Goal: Information Seeking & Learning: Check status

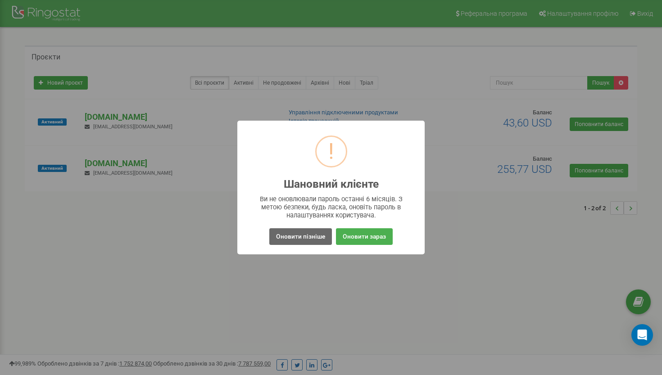
click at [295, 240] on button "Оновити пізніше" at bounding box center [300, 236] width 63 height 17
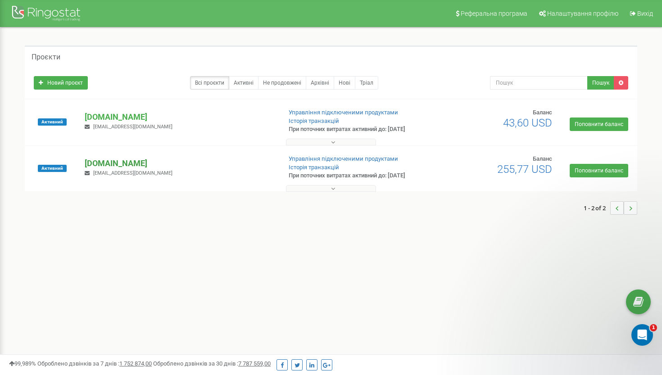
click at [108, 162] on p "[DOMAIN_NAME]" at bounding box center [179, 164] width 189 height 12
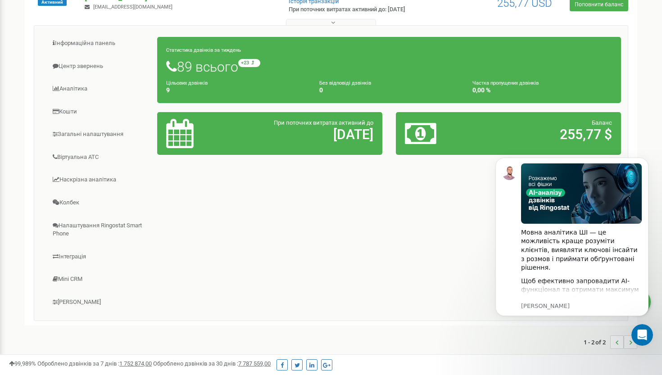
scroll to position [165, 0]
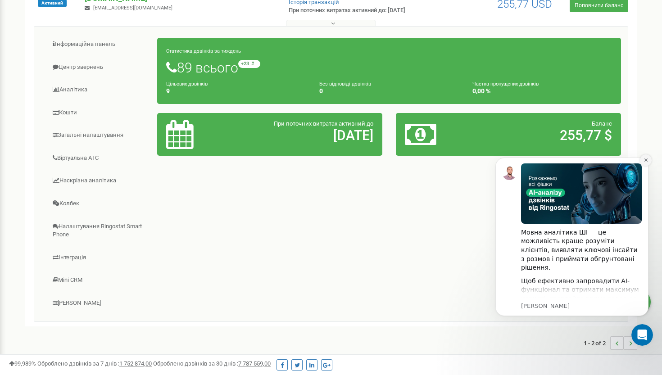
click at [647, 161] on icon "Dismiss notification" at bounding box center [645, 159] width 3 height 3
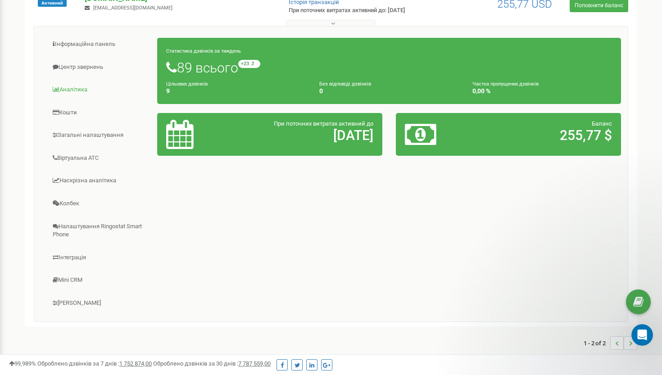
click at [81, 93] on link "Аналiтика" at bounding box center [99, 90] width 117 height 22
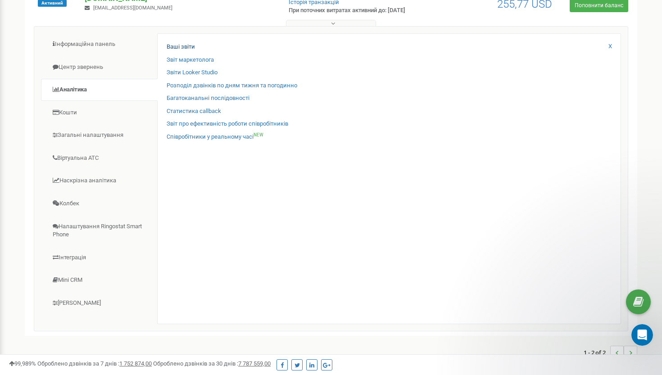
click at [189, 47] on link "Ваші звіти" at bounding box center [181, 47] width 28 height 9
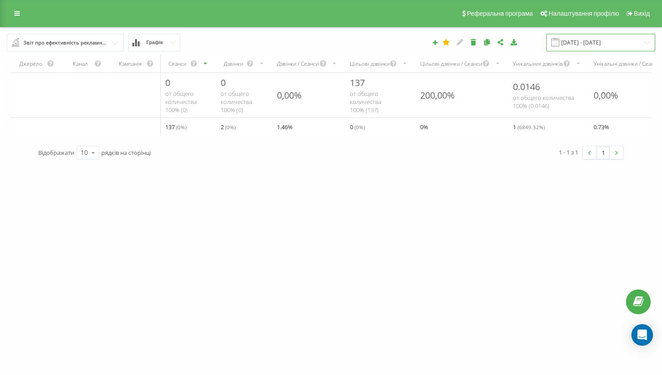
click at [614, 46] on input "21.07.2025 - 21.08.2025" at bounding box center [600, 43] width 109 height 18
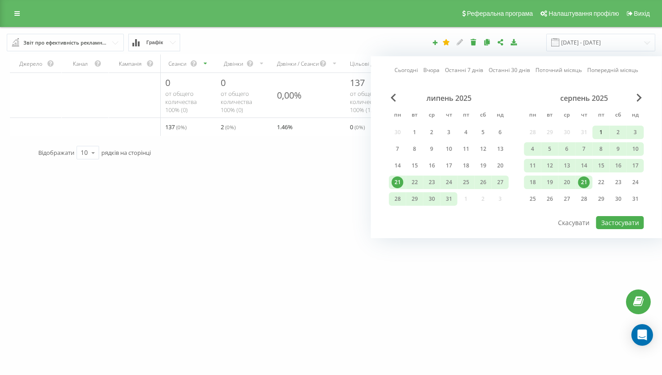
click at [599, 138] on div "1" at bounding box center [601, 133] width 12 height 12
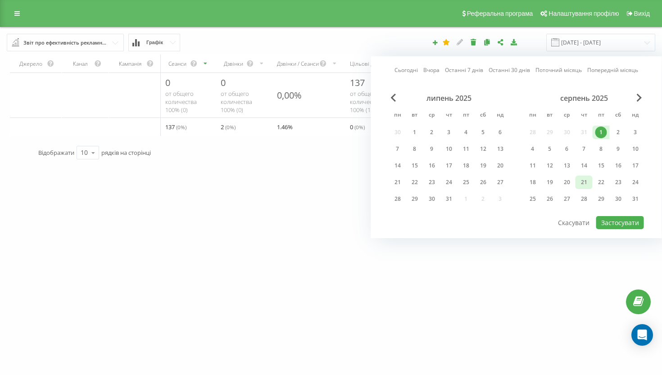
click at [583, 187] on div "21" at bounding box center [584, 182] width 12 height 12
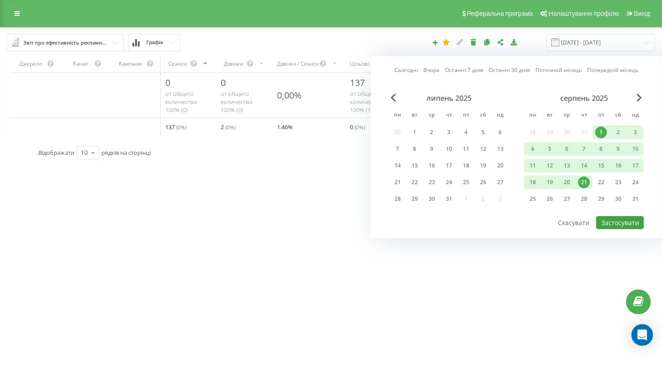
click at [614, 229] on button "Застосувати" at bounding box center [620, 222] width 48 height 13
type input "01.08.2025 - 21.08.2025"
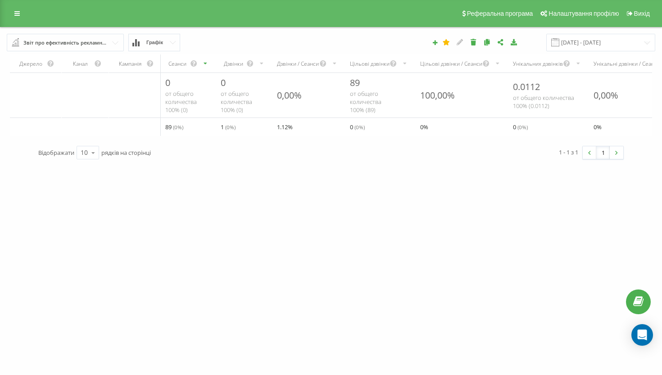
click at [115, 50] on input "text" at bounding box center [66, 42] width 116 height 16
click at [173, 37] on button "Графік" at bounding box center [154, 43] width 52 height 18
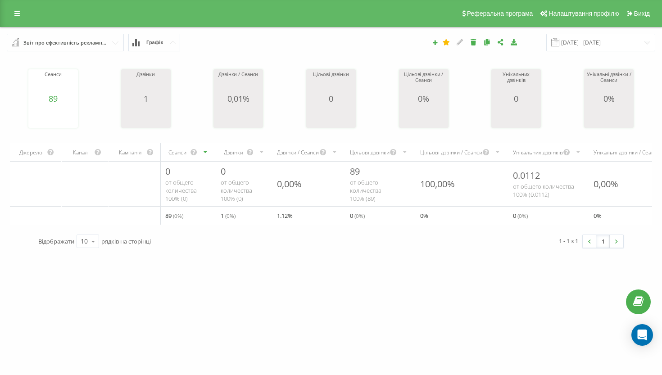
click at [172, 44] on icon at bounding box center [173, 42] width 6 height 3
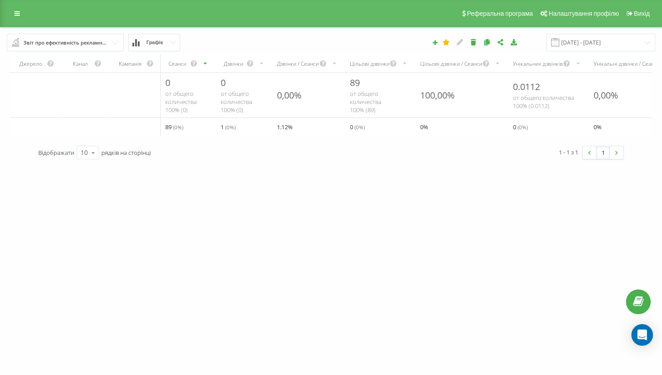
click at [169, 51] on button "Графік" at bounding box center [154, 43] width 52 height 18
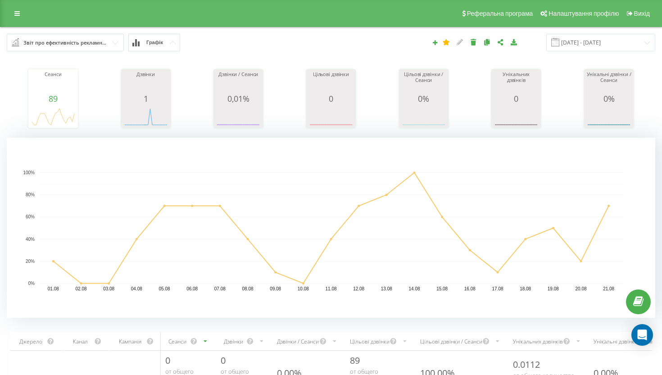
click at [94, 48] on div "Звіт про ефективність рекламних кампаній" at bounding box center [65, 43] width 85 height 10
click at [149, 27] on div "Реферальна програма Налаштування профілю Вихід" at bounding box center [331, 13] width 662 height 27
click at [13, 16] on link at bounding box center [17, 13] width 16 height 13
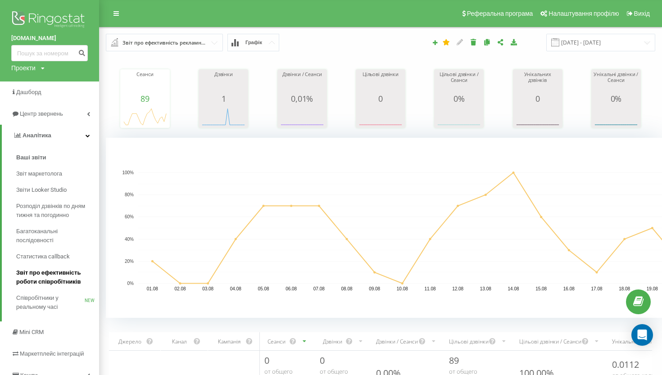
click at [68, 286] on span "Звіт про ефективність роботи співробітників" at bounding box center [55, 277] width 78 height 18
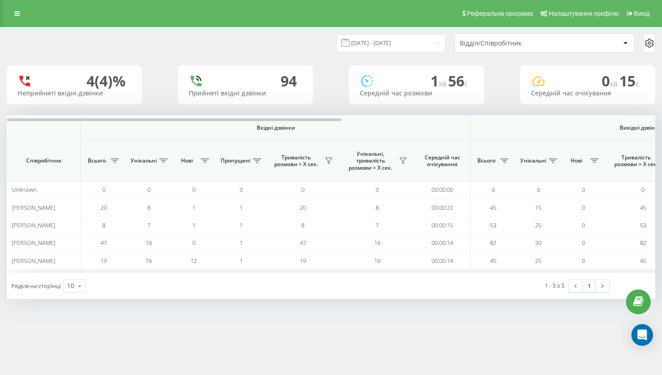
click at [520, 47] on div "Відділ/Співробітник" at bounding box center [514, 44] width 108 height 8
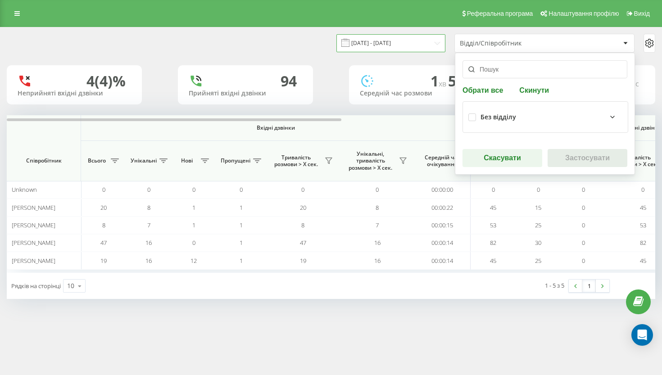
click at [419, 48] on input "[DATE] - [DATE]" at bounding box center [390, 43] width 109 height 18
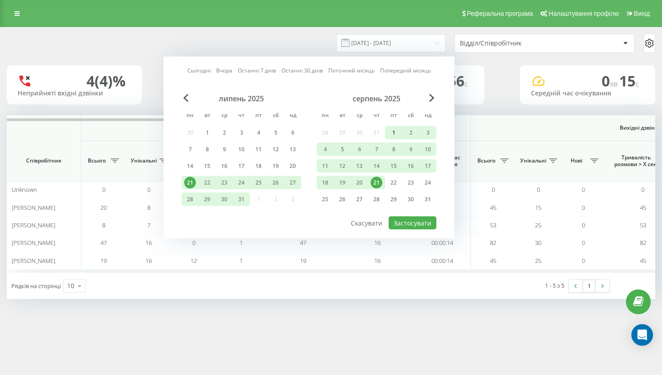
click at [396, 139] on div "1" at bounding box center [394, 133] width 12 height 12
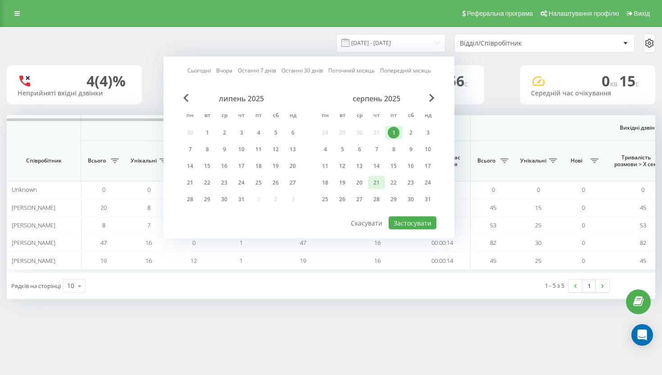
click at [378, 189] on div "21" at bounding box center [377, 183] width 12 height 12
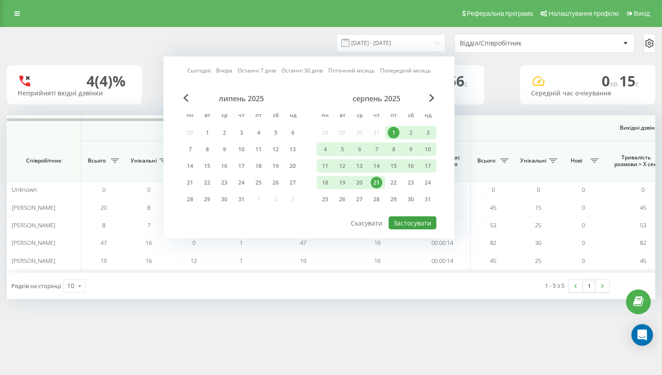
click at [412, 230] on button "Застосувати" at bounding box center [413, 223] width 48 height 13
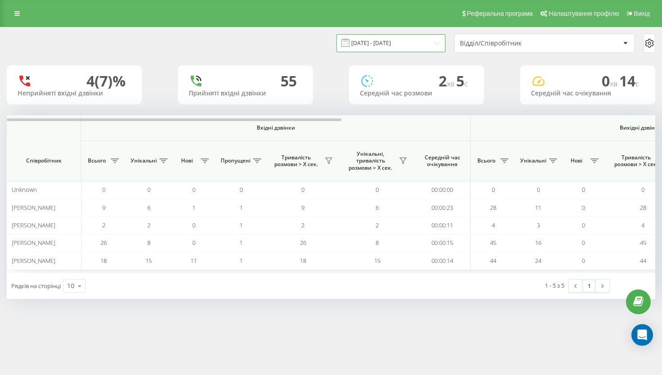
click at [412, 52] on input "01.08.2025 - 21.08.2025" at bounding box center [390, 43] width 109 height 18
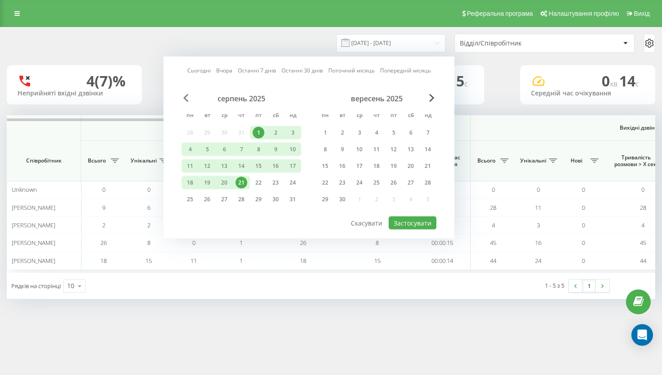
click at [186, 102] on span "Previous Month" at bounding box center [185, 98] width 5 height 8
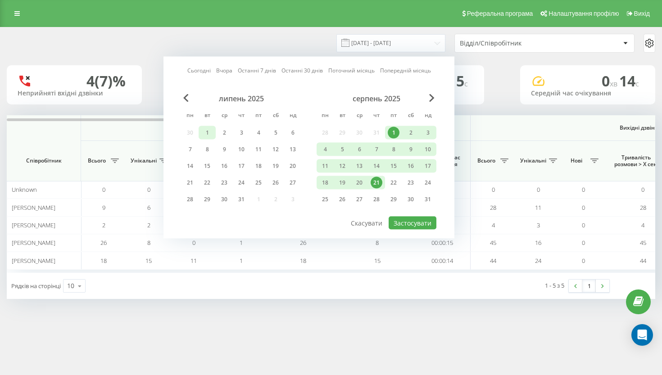
click at [206, 139] on div "1" at bounding box center [207, 133] width 12 height 12
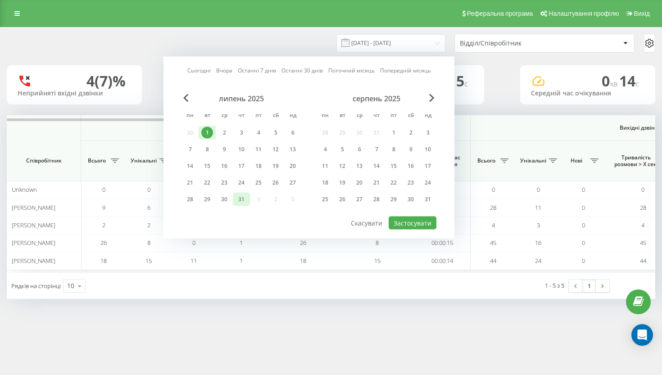
click at [243, 203] on div "31" at bounding box center [241, 200] width 12 height 12
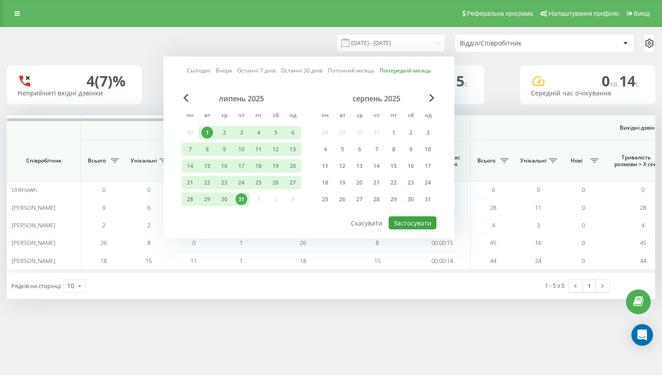
click at [427, 229] on button "Застосувати" at bounding box center [413, 223] width 48 height 13
type input "01.07.2025 - 31.07.2025"
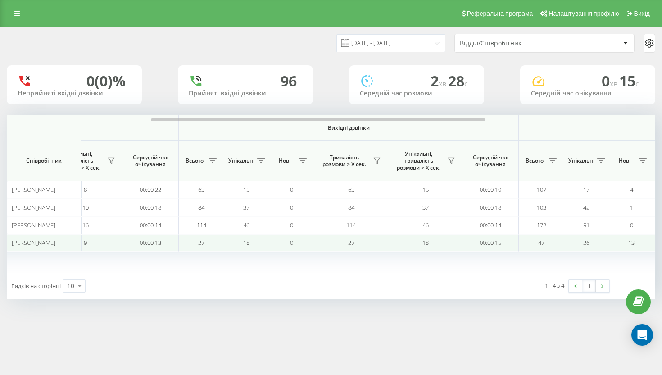
scroll to position [0, 305]
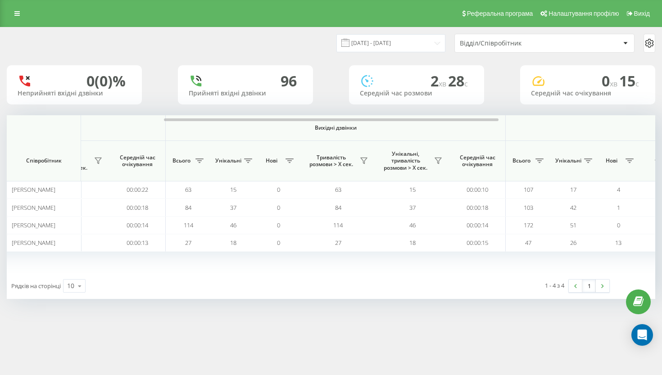
click at [523, 52] on div "Відділ/Співробітник" at bounding box center [544, 43] width 179 height 18
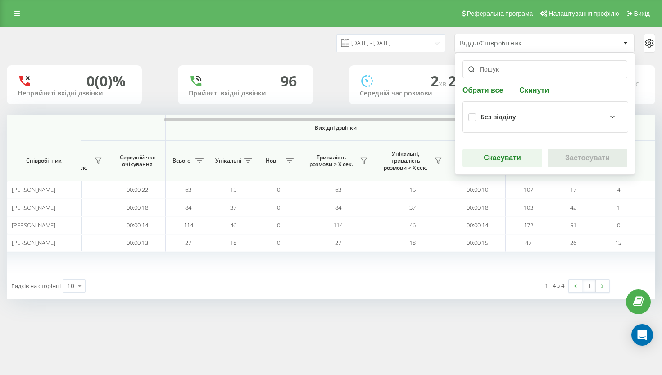
click at [502, 121] on div "Без відділу" at bounding box center [498, 117] width 36 height 8
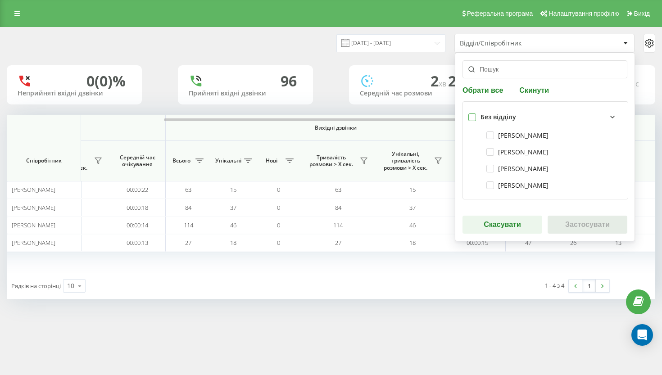
click at [475, 113] on label at bounding box center [472, 113] width 8 height 0
checkbox input "true"
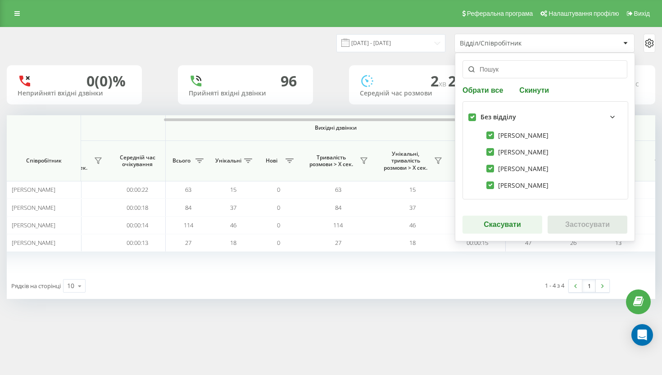
checkbox input "true"
click at [576, 234] on button "Застосувати" at bounding box center [587, 225] width 80 height 18
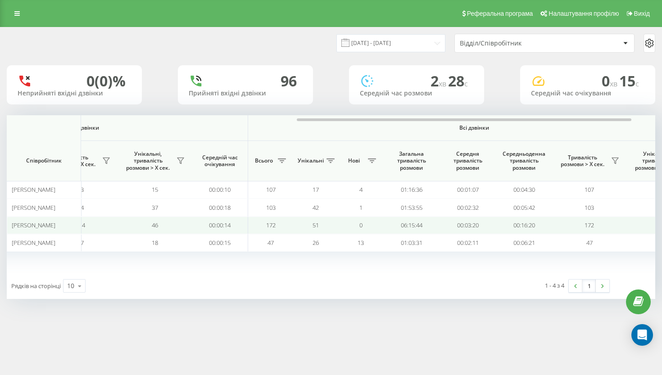
scroll to position [0, 608]
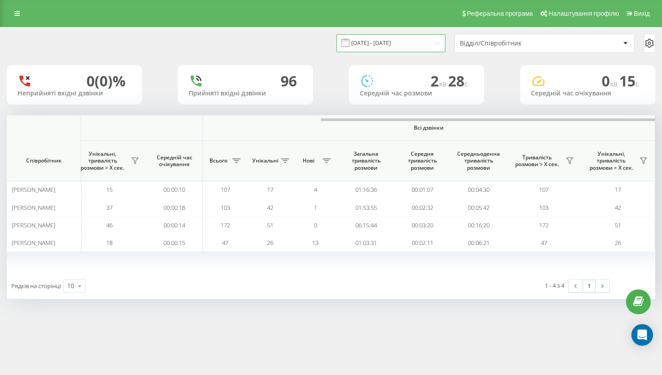
click at [430, 52] on input "01.07.2025 - 31.07.2025" at bounding box center [390, 43] width 109 height 18
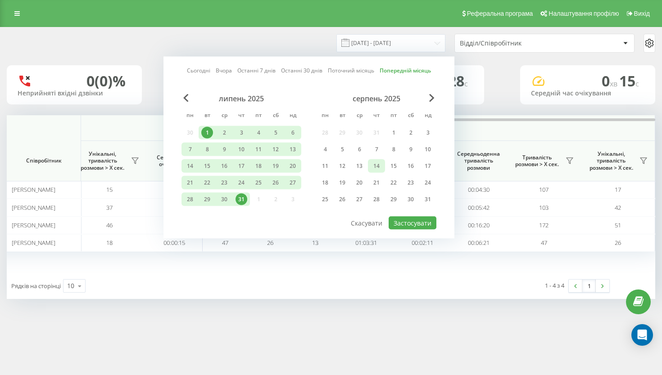
click at [374, 172] on div "14" at bounding box center [377, 166] width 12 height 12
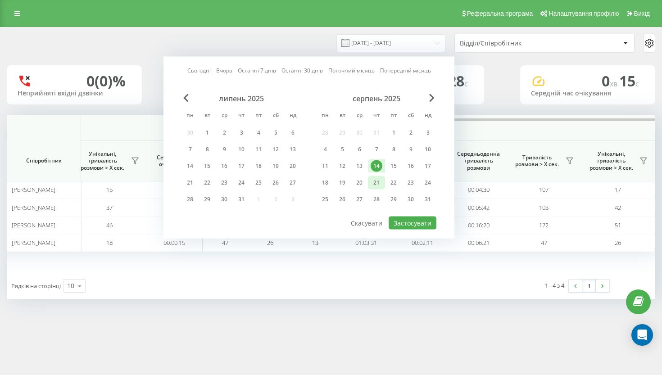
click at [374, 187] on div "21" at bounding box center [377, 183] width 12 height 12
click at [410, 230] on button "Застосувати" at bounding box center [413, 223] width 48 height 13
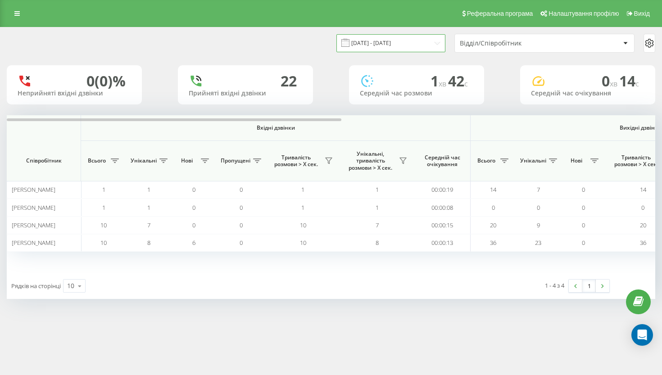
click at [414, 52] on input "14.08.2025 - 21.08.2025" at bounding box center [390, 43] width 109 height 18
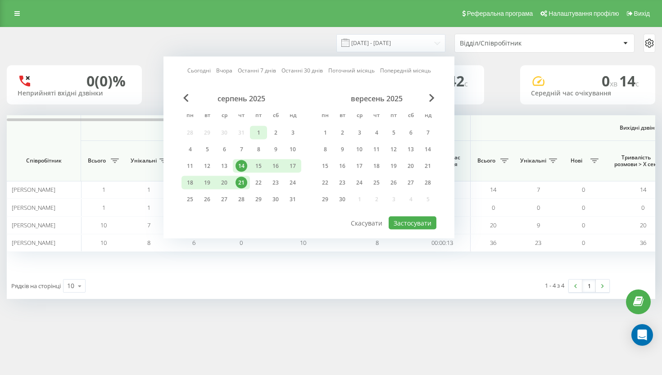
click at [257, 138] on div "1" at bounding box center [259, 133] width 12 height 12
click at [243, 189] on div "21" at bounding box center [241, 183] width 12 height 12
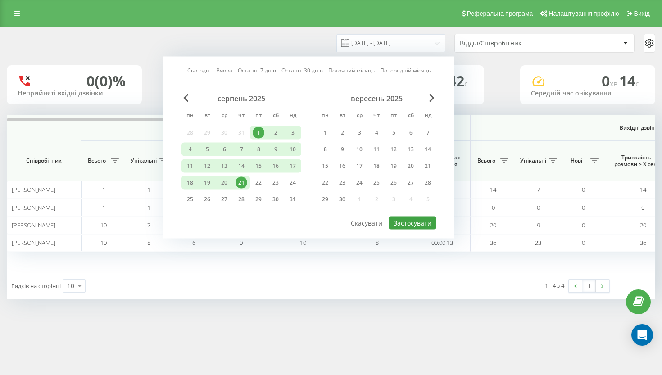
click at [408, 226] on button "Застосувати" at bounding box center [413, 223] width 48 height 13
type input "01.08.2025 - 21.08.2025"
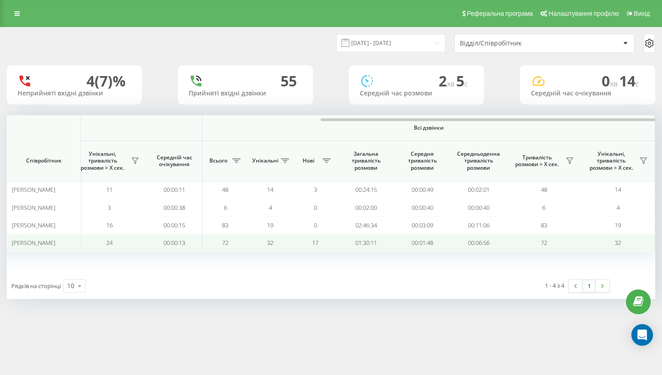
scroll to position [0, 608]
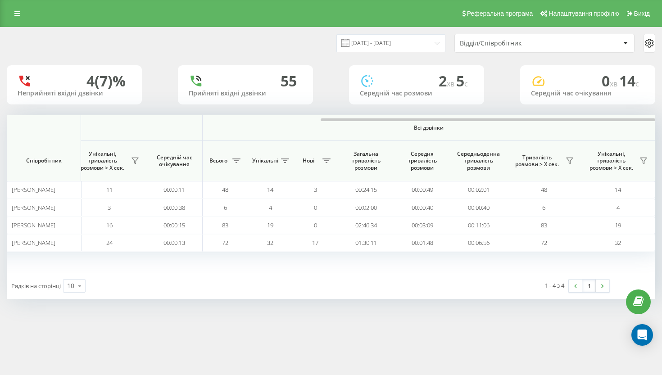
click at [575, 52] on div "Відділ/Співробітник" at bounding box center [544, 43] width 179 height 18
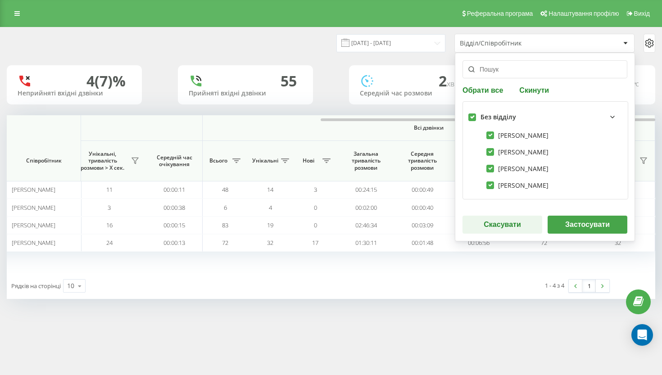
click at [317, 53] on div "01.08.2025 - 21.08.2025 Відділ/Співробітник Обрати все Скинути Без відділу Олек…" at bounding box center [331, 43] width 648 height 19
